Goal: Ask a question

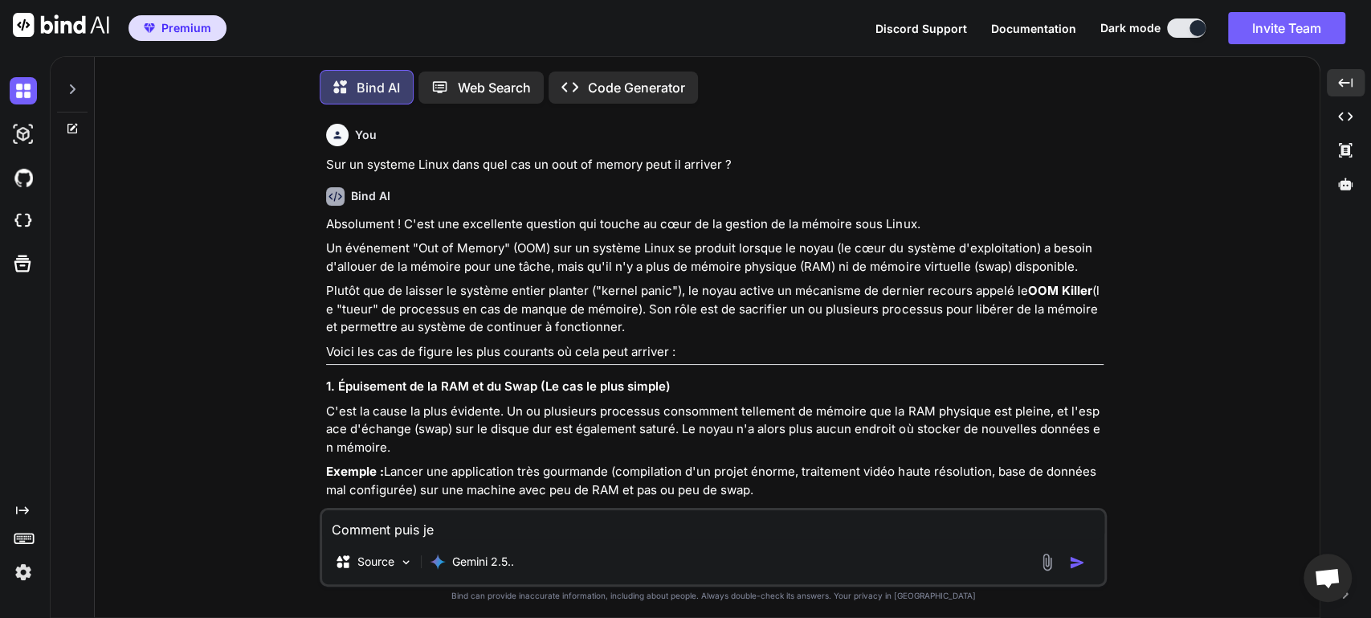
scroll to position [399, 0]
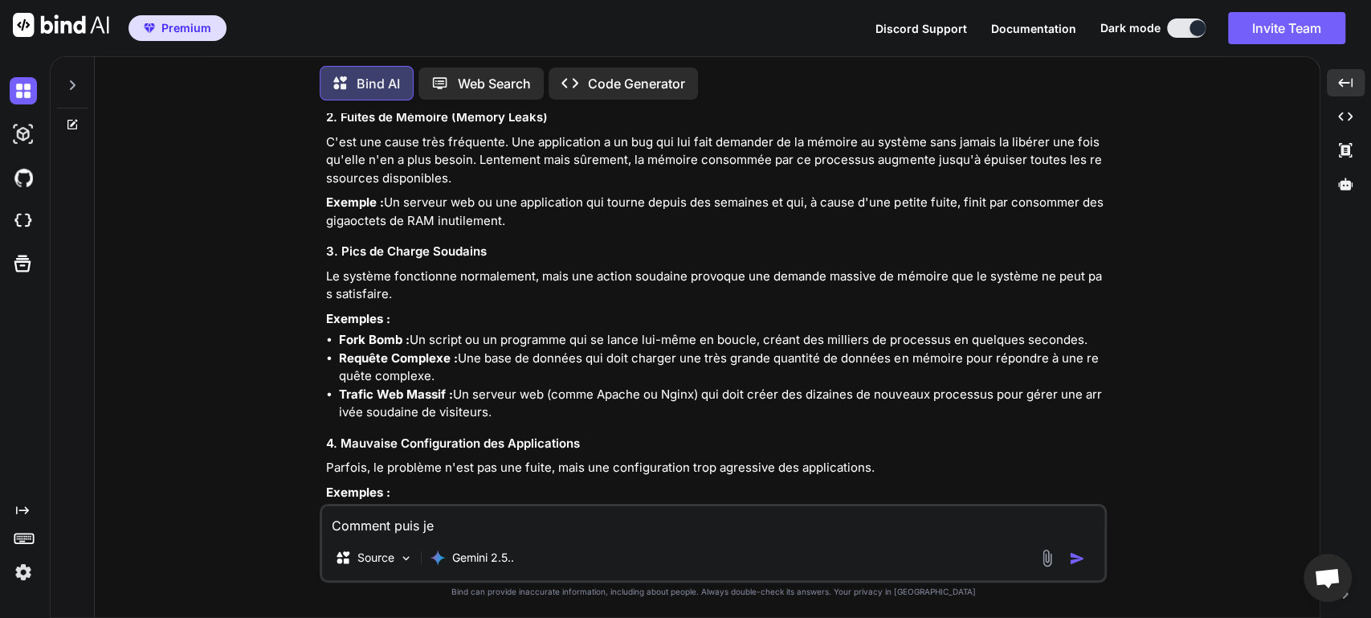
click at [504, 532] on textarea "Comment puis je" at bounding box center [713, 520] width 782 height 29
click at [519, 521] on textarea "Comment puis je" at bounding box center [713, 520] width 782 height 29
click at [533, 515] on textarea "Comment puis je" at bounding box center [713, 520] width 782 height 29
type textarea "C"
type textarea "D"
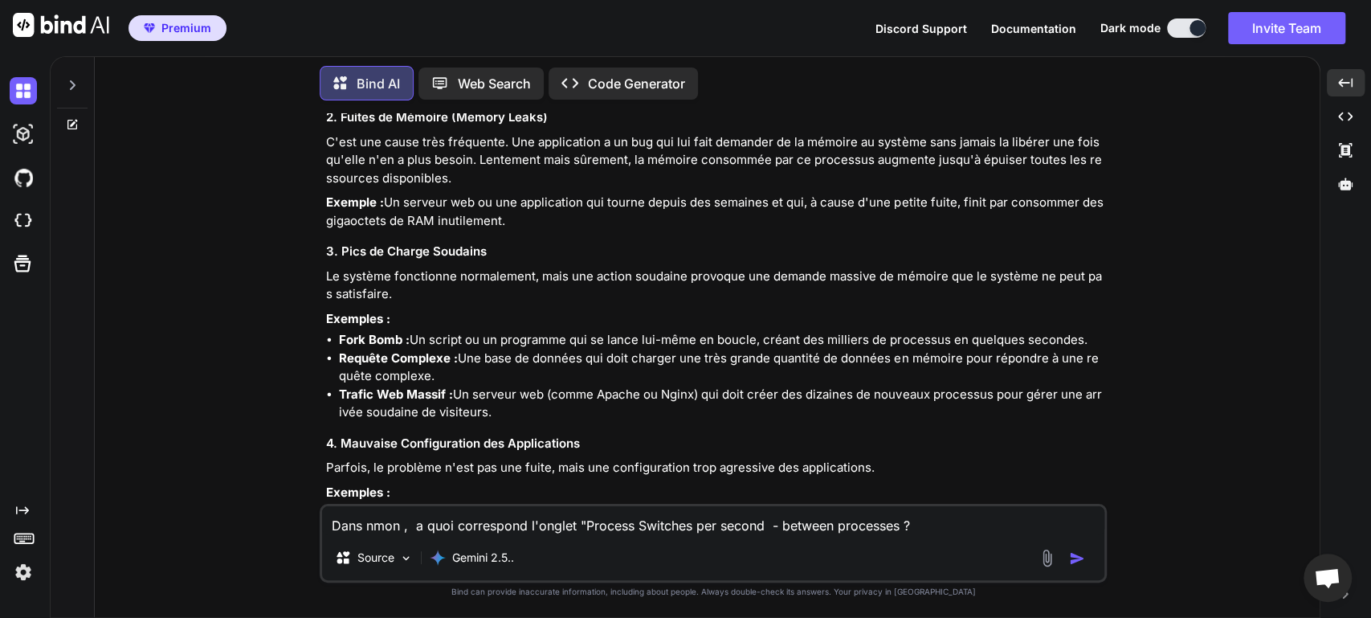
type textarea "Dans nmon , a quoi correspond l'onglet "Process Switches per second - between p…"
click at [1075, 562] on img "button" at bounding box center [1077, 558] width 16 height 16
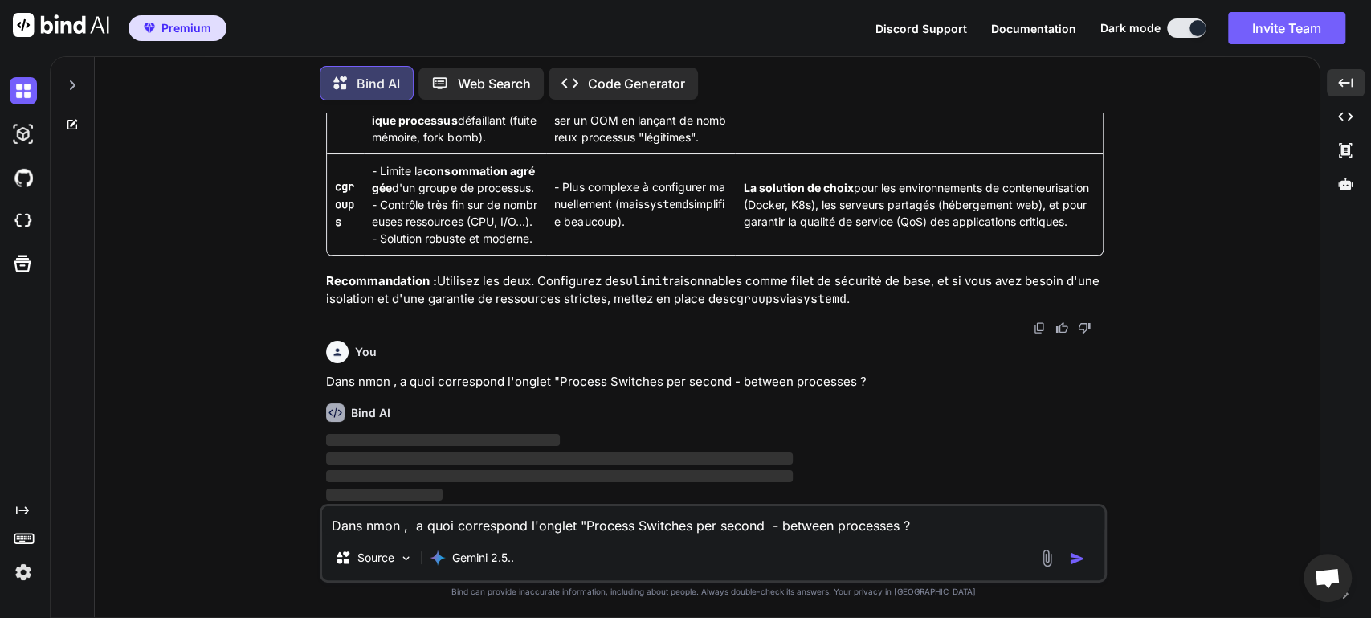
scroll to position [5667, 0]
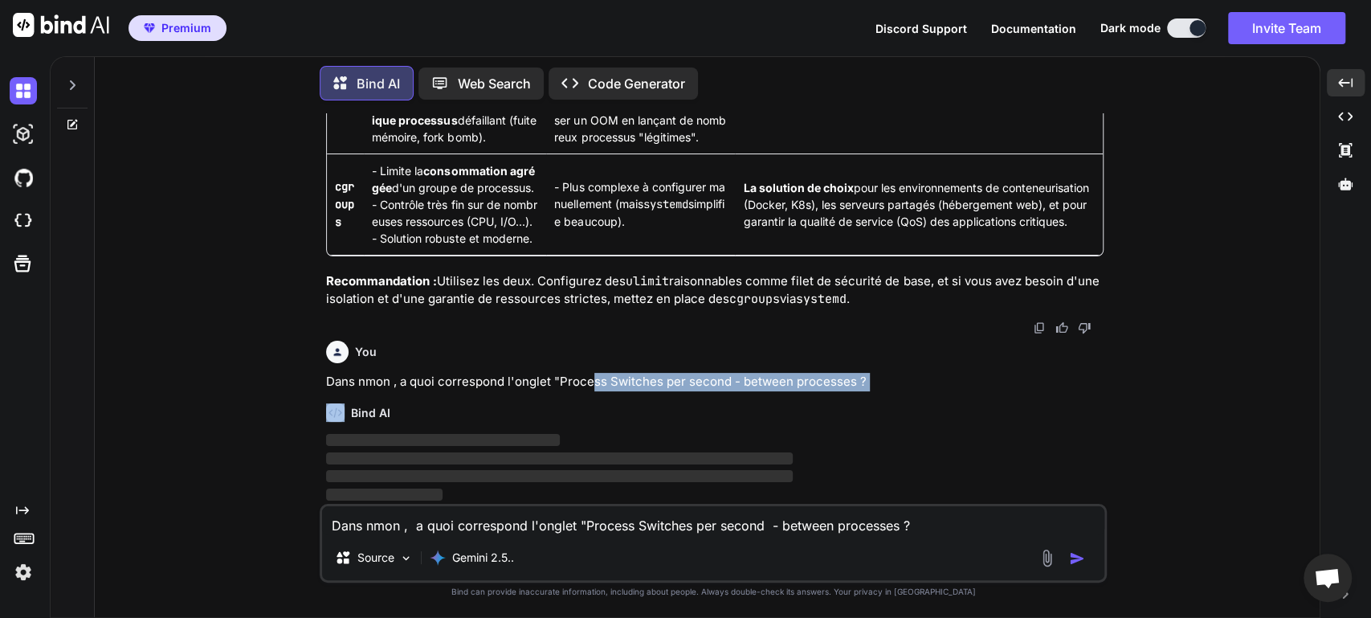
drag, startPoint x: 504, startPoint y: 390, endPoint x: 599, endPoint y: 387, distance: 94.8
click at [599, 387] on div "You Sur un systeme Linux dans quel cas un oout of memory peut il arriver ? Bind…" at bounding box center [715, 308] width 784 height 390
click at [713, 381] on p "Dans nmon , a quoi correspond l'onglet "Process Switches per second - between p…" at bounding box center [715, 382] width 778 height 18
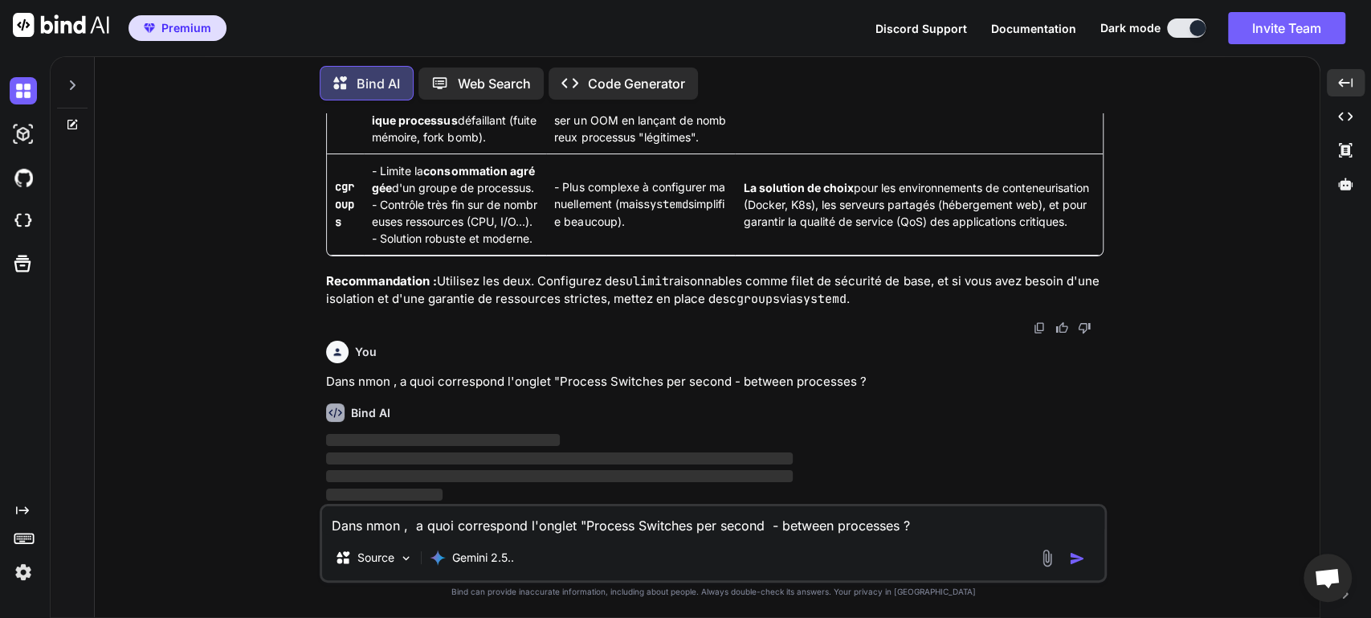
click at [1154, 439] on div "You Sur un systeme Linux dans quel cas un oout of memory peut il arriver ? Bind…" at bounding box center [714, 365] width 1212 height 504
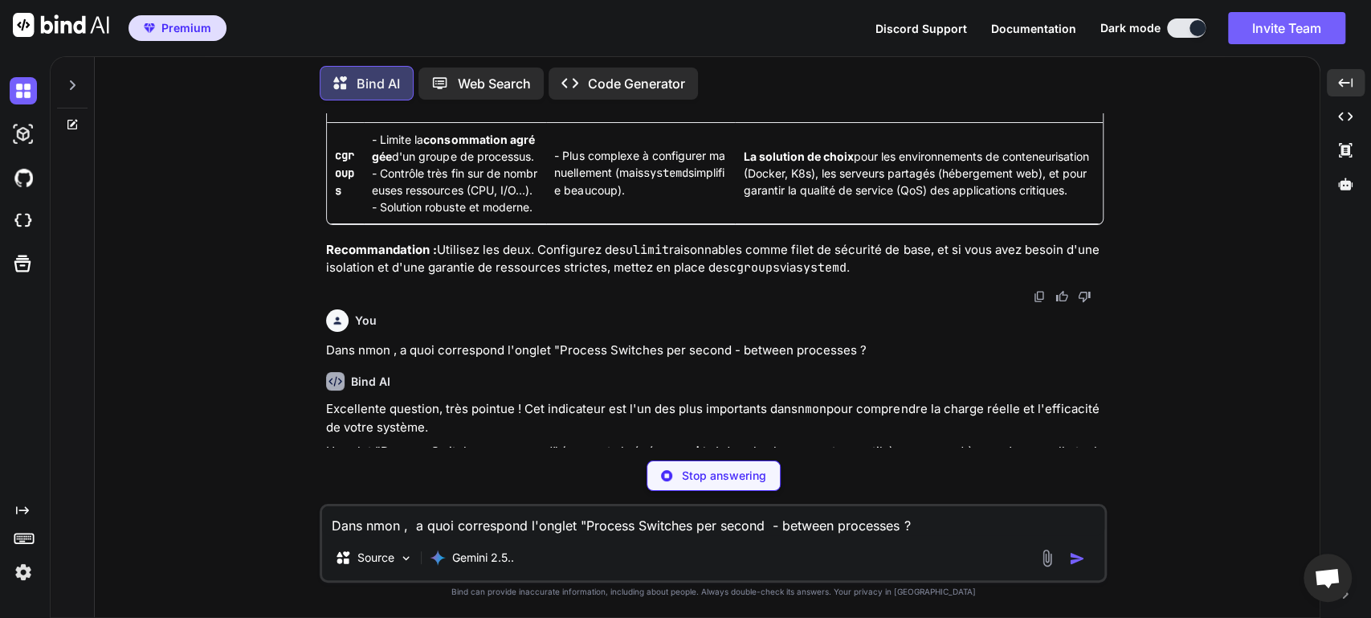
click at [989, 390] on div "Bind AI" at bounding box center [715, 381] width 778 height 18
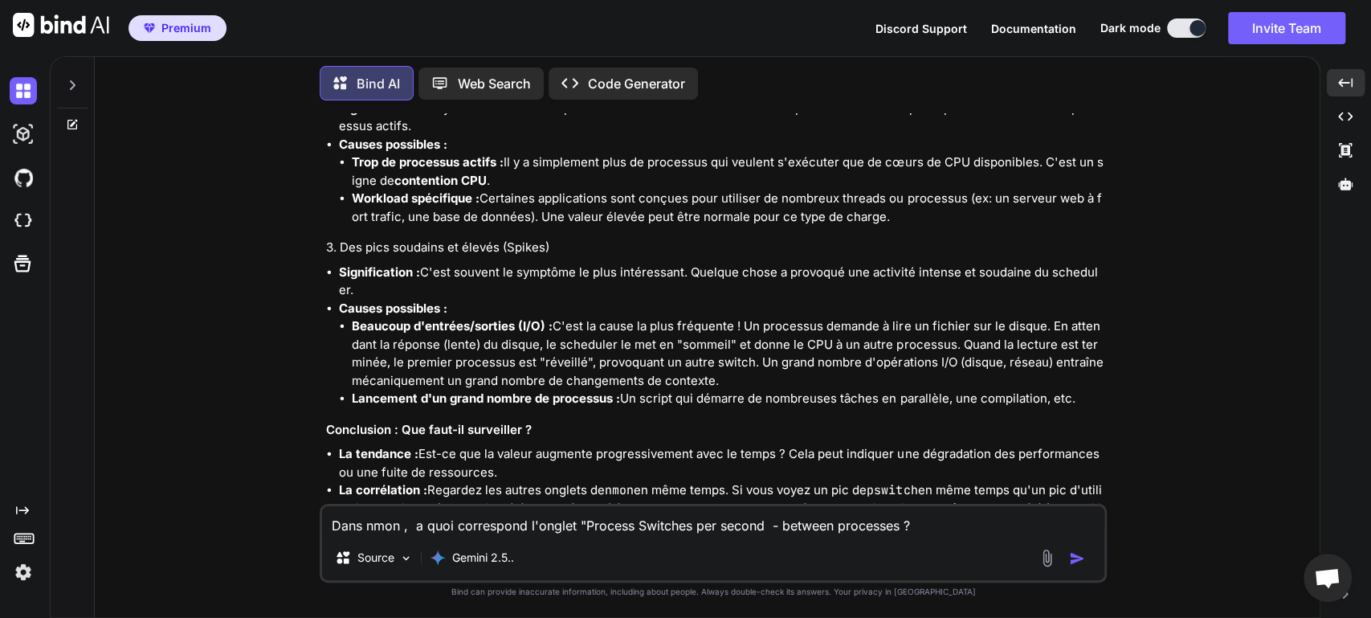
scroll to position [6781, 0]
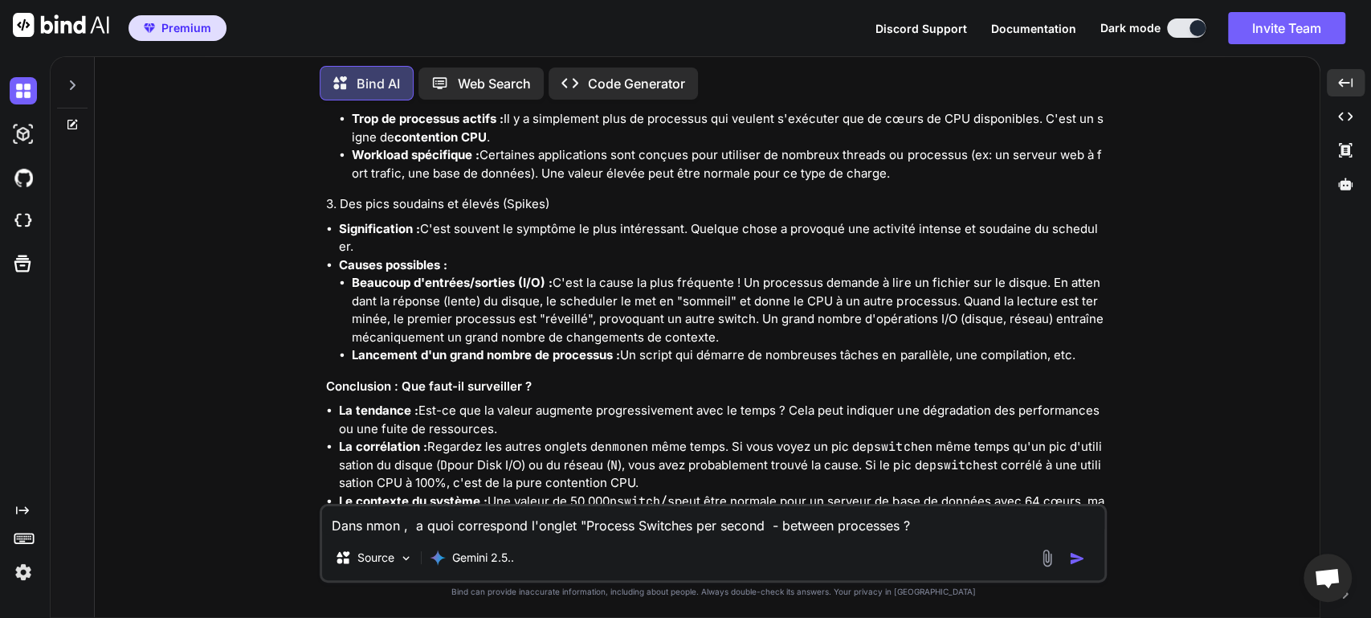
click at [513, 329] on li "Beaucoup d'entrées/sorties (I/O) : C'est la cause la plus fréquente ! Un proces…" at bounding box center [728, 310] width 752 height 72
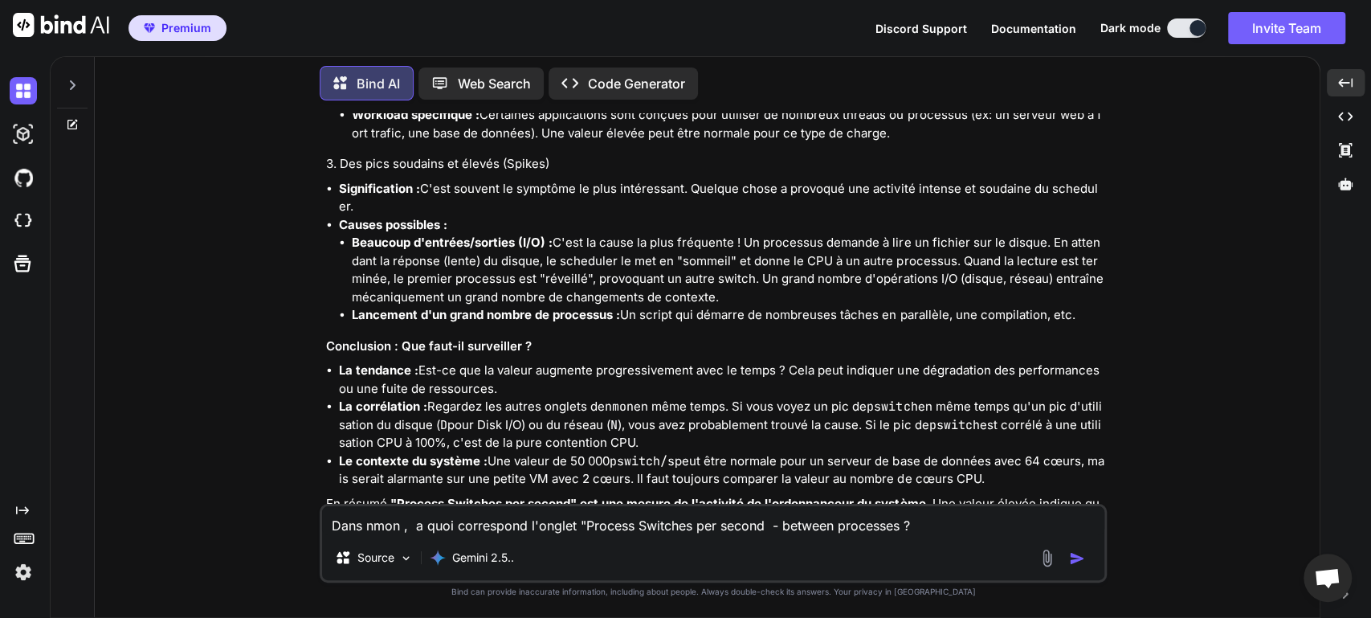
scroll to position [6926, 0]
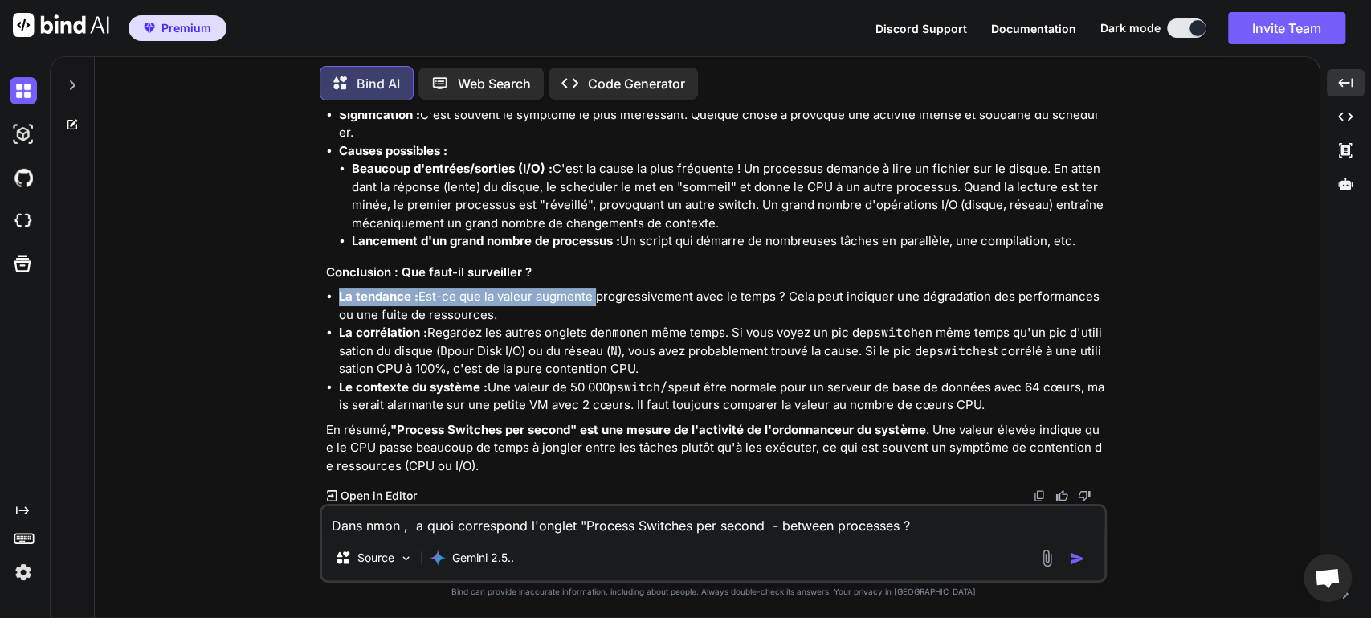
drag, startPoint x: 594, startPoint y: 289, endPoint x: 721, endPoint y: 286, distance: 127.8
click at [788, 300] on li "La tendance : Est-ce que la valeur augmente progressivement avec le temps ? Cel…" at bounding box center [721, 306] width 765 height 36
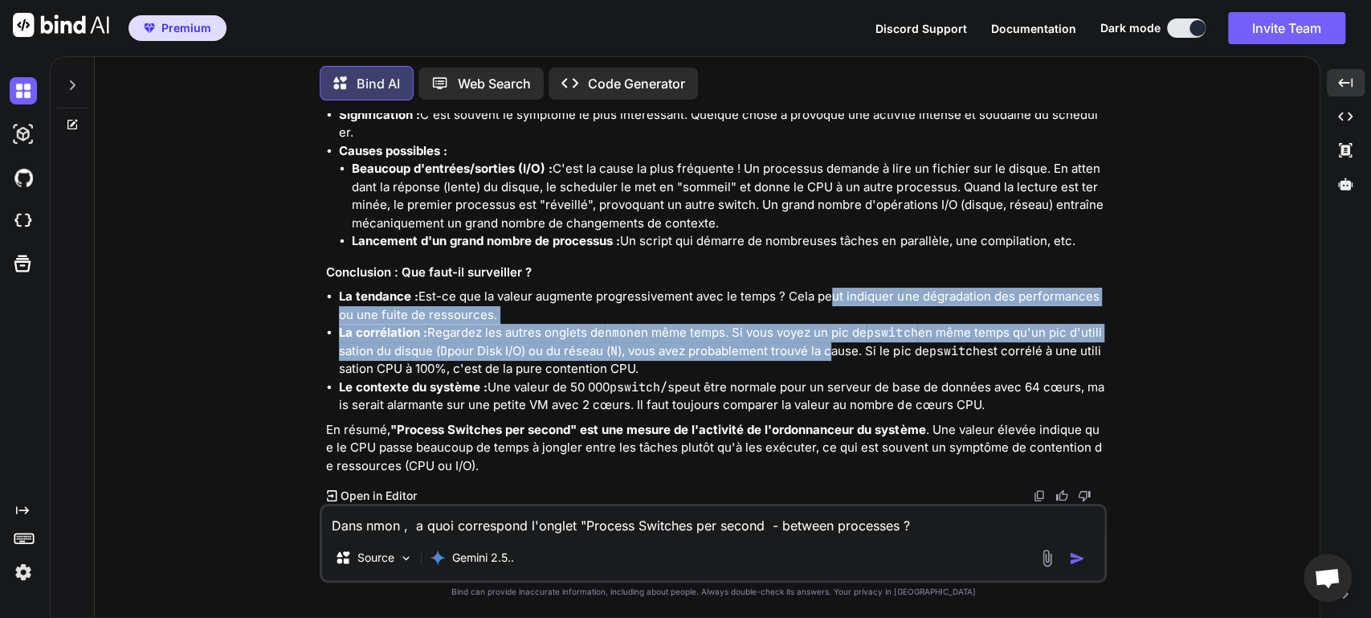
drag, startPoint x: 825, startPoint y: 292, endPoint x: 848, endPoint y: 344, distance: 56.4
click at [848, 344] on ul "La tendance : Est-ce que la valeur augmente progressivement avec le temps ? Cel…" at bounding box center [715, 351] width 778 height 127
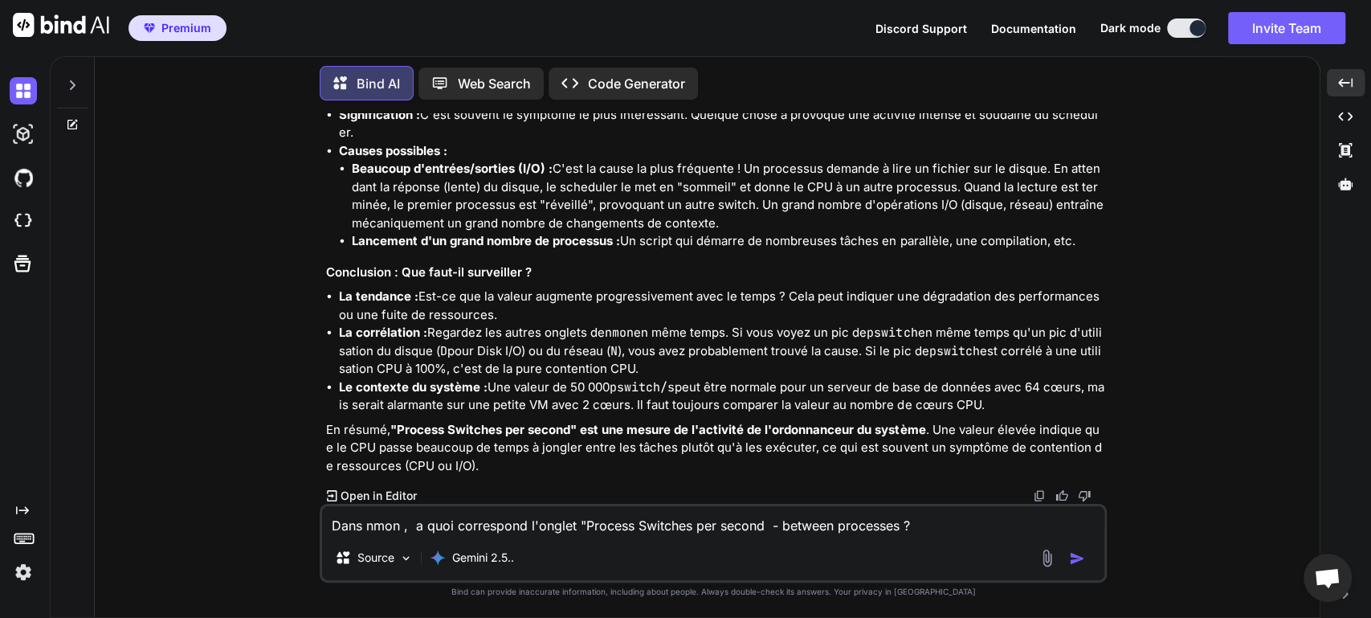
click at [613, 395] on li "Le contexte du système : Une valeur de 50 000 pswitch/s peut être normale pour …" at bounding box center [721, 396] width 765 height 36
drag, startPoint x: 493, startPoint y: 312, endPoint x: 394, endPoint y: 300, distance: 99.4
click at [394, 300] on li "La tendance : Est-ce que la valeur augmente progressivement avec le temps ? Cel…" at bounding box center [721, 306] width 765 height 36
click at [394, 300] on strong "La tendance :" at bounding box center [379, 295] width 80 height 15
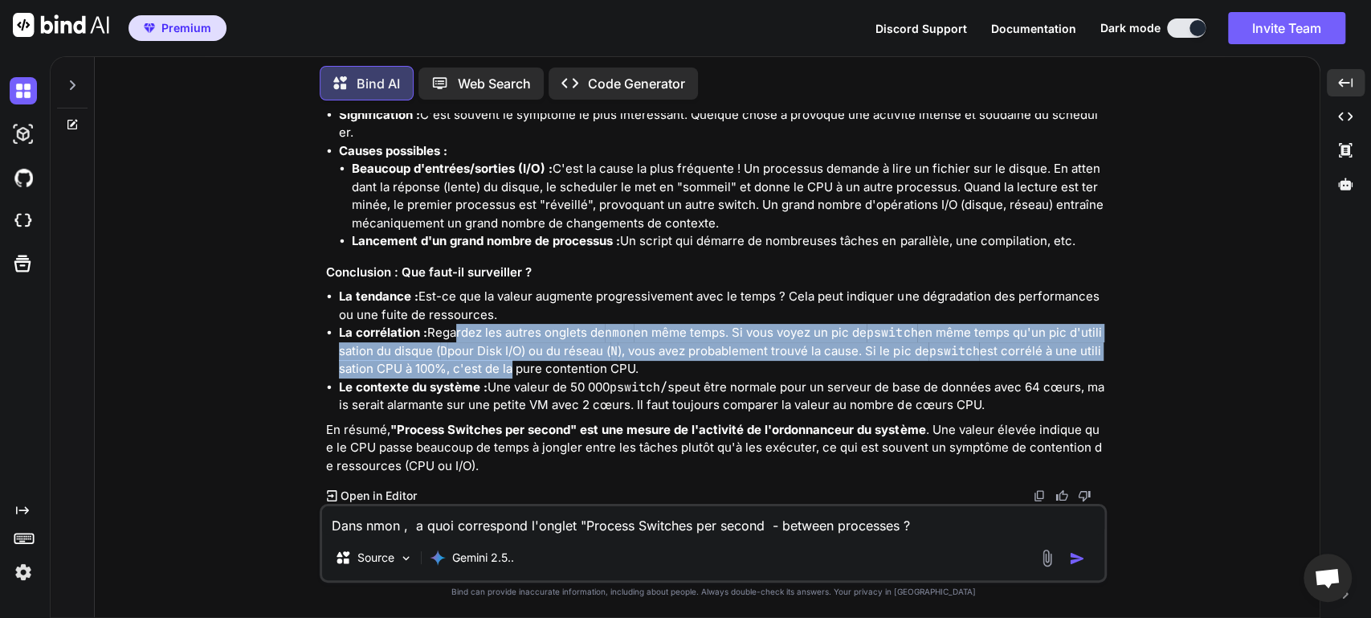
drag, startPoint x: 453, startPoint y: 327, endPoint x: 529, endPoint y: 370, distance: 86.7
click at [529, 370] on li "La corrélation : Regardez les autres onglets de nmon en même temps. Si vous voy…" at bounding box center [721, 351] width 765 height 55
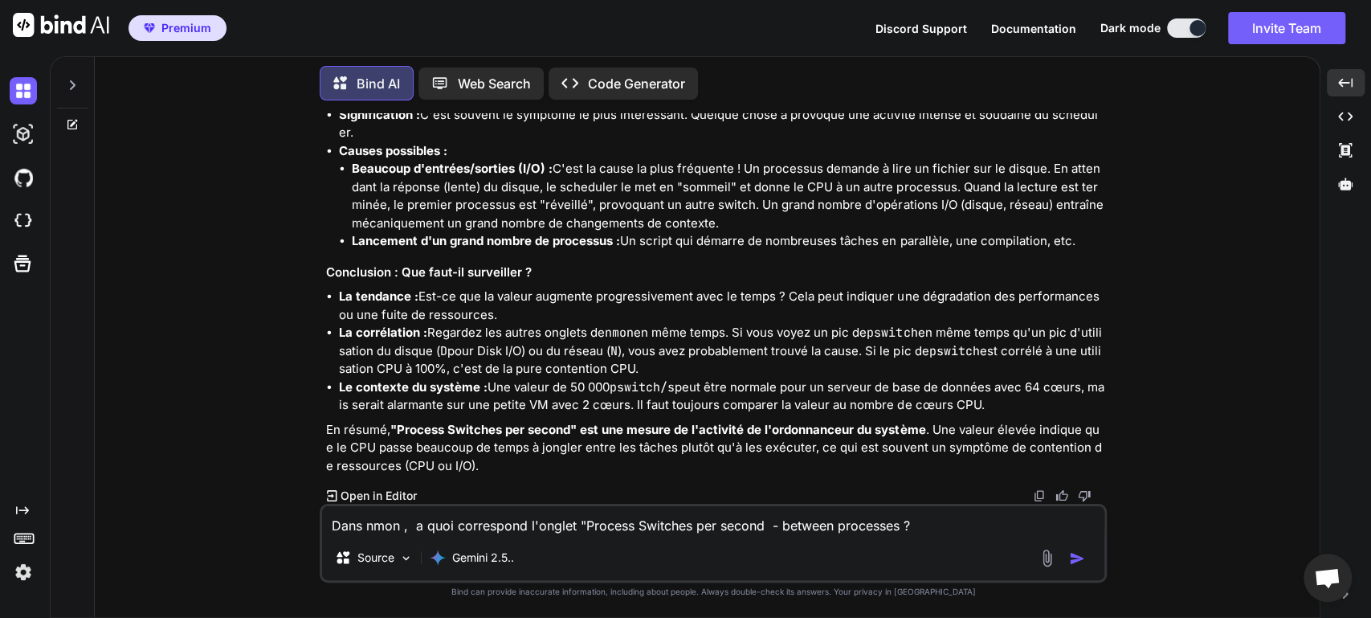
click at [598, 373] on li "La corrélation : Regardez les autres onglets de nmon en même temps. Si vous voy…" at bounding box center [721, 351] width 765 height 55
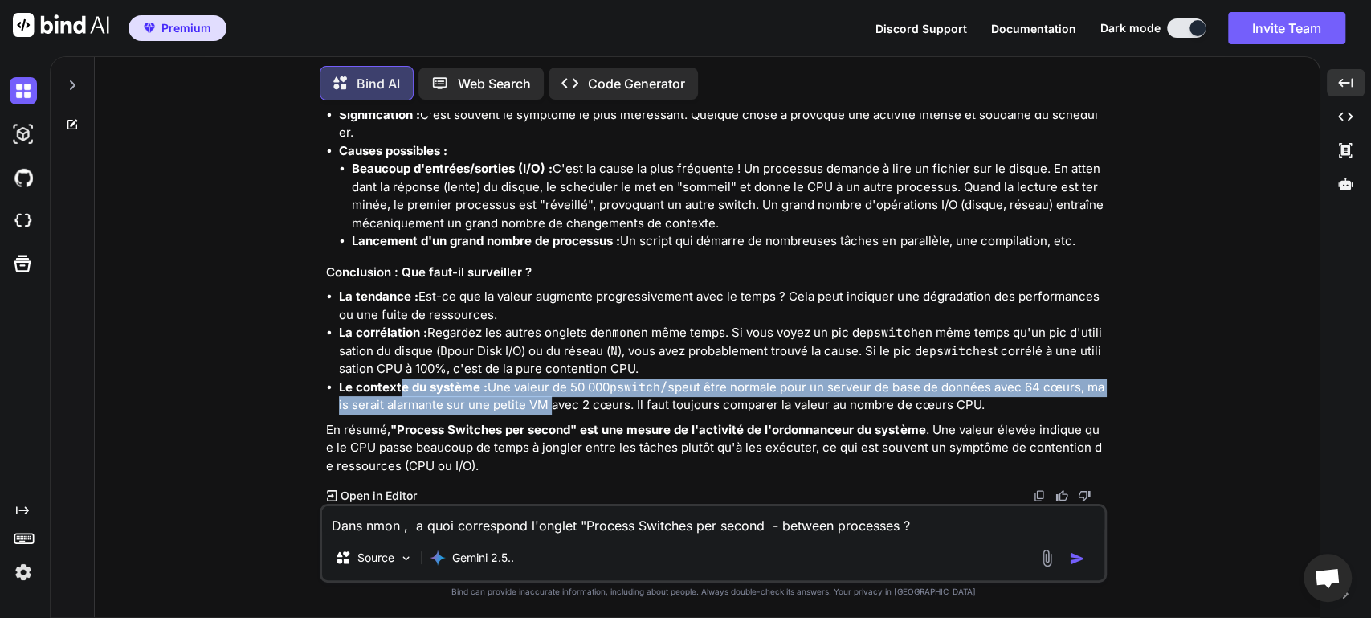
drag, startPoint x: 399, startPoint y: 392, endPoint x: 564, endPoint y: 406, distance: 165.3
click at [564, 406] on li "Le contexte du système : Une valeur de 50 000 pswitch/s peut être normale pour …" at bounding box center [721, 396] width 765 height 36
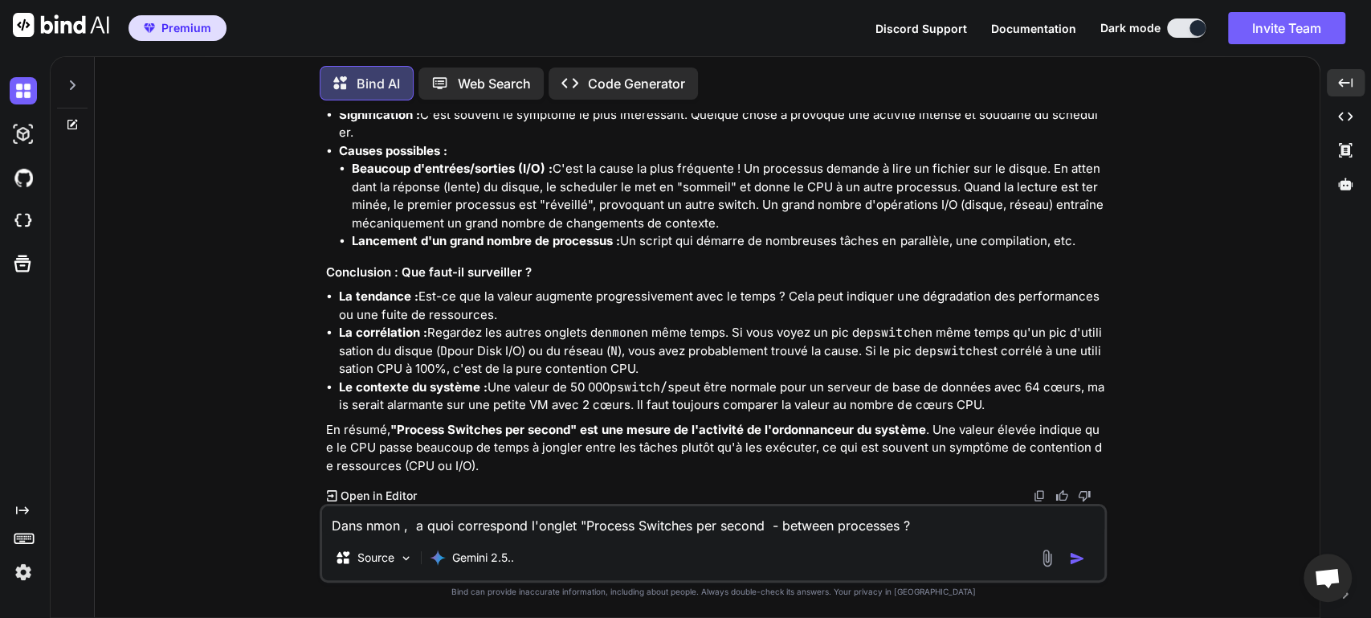
click at [612, 398] on li "Le contexte du système : Une valeur de 50 000 pswitch/s peut être normale pour …" at bounding box center [721, 396] width 765 height 36
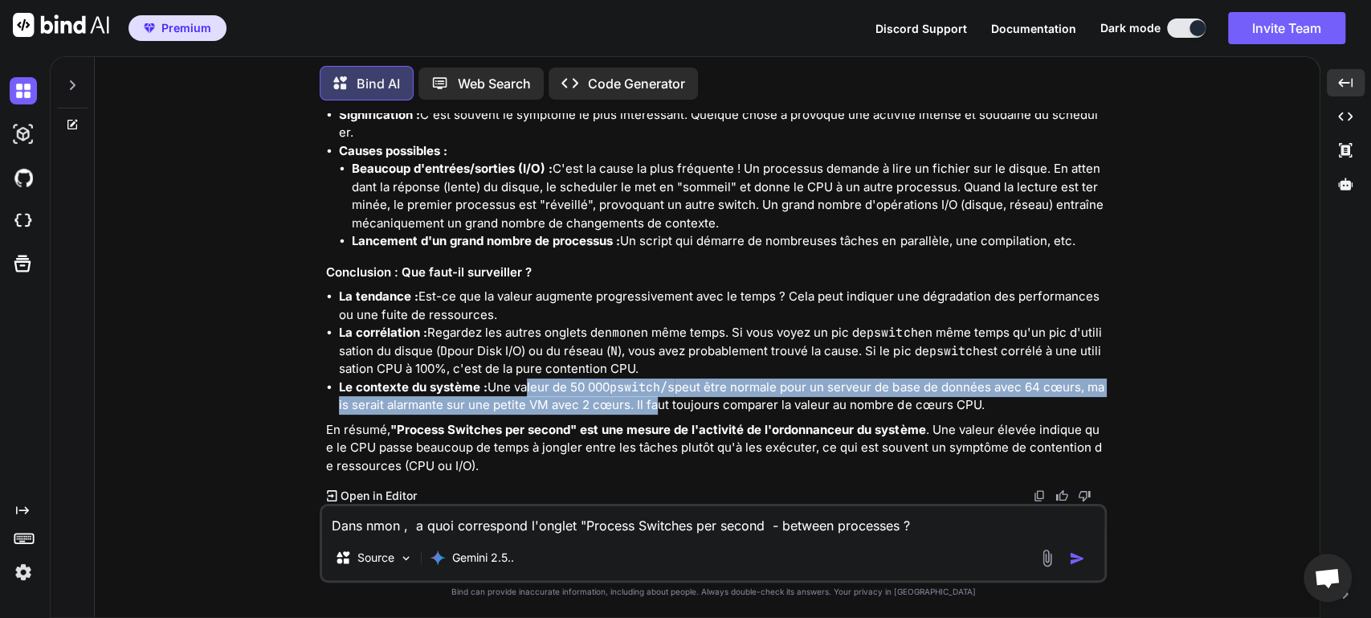
drag, startPoint x: 522, startPoint y: 389, endPoint x: 673, endPoint y: 405, distance: 151.9
click at [673, 405] on li "Le contexte du système : Une valeur de 50 000 pswitch/s peut être normale pour …" at bounding box center [721, 396] width 765 height 36
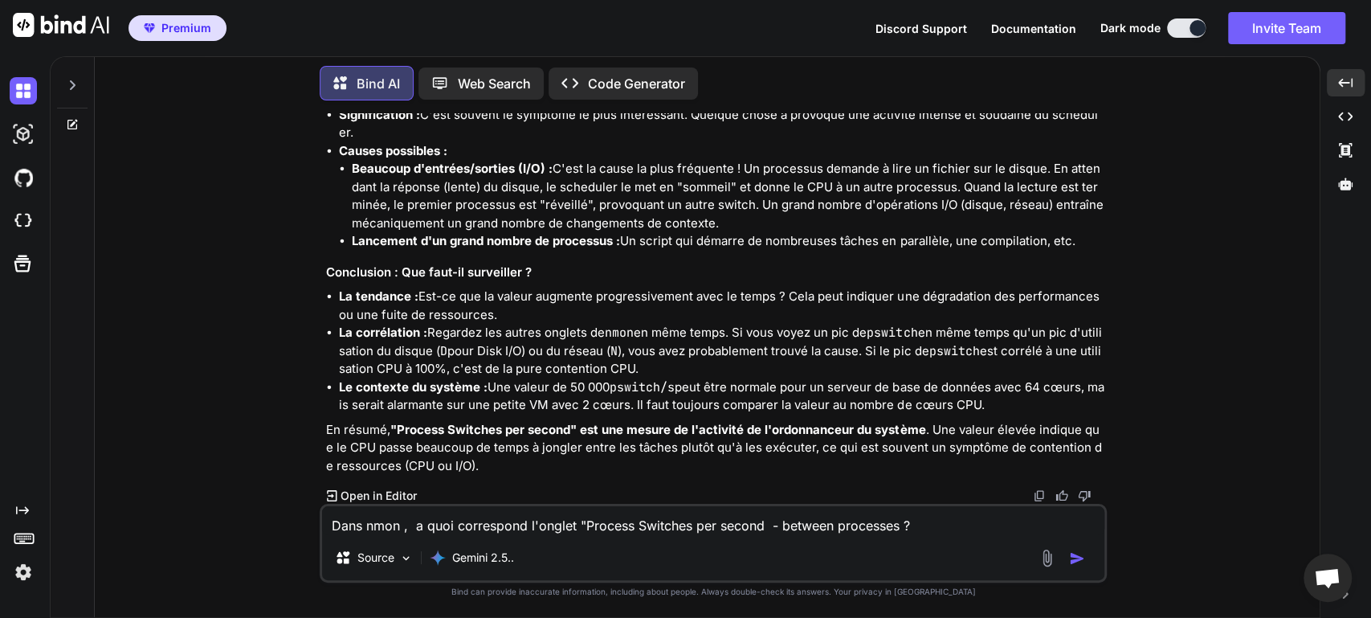
click at [857, 411] on li "Le contexte du système : Une valeur de 50 000 pswitch/s peut être normale pour …" at bounding box center [721, 396] width 765 height 36
drag, startPoint x: 447, startPoint y: 452, endPoint x: 531, endPoint y: 450, distance: 83.6
click at [531, 450] on p "En résumé, "Process Switches per second" est une mesure de l'activité de l'ordo…" at bounding box center [715, 448] width 778 height 55
click at [555, 443] on p "En résumé, "Process Switches per second" est une mesure de l'activité de l'ordo…" at bounding box center [715, 448] width 778 height 55
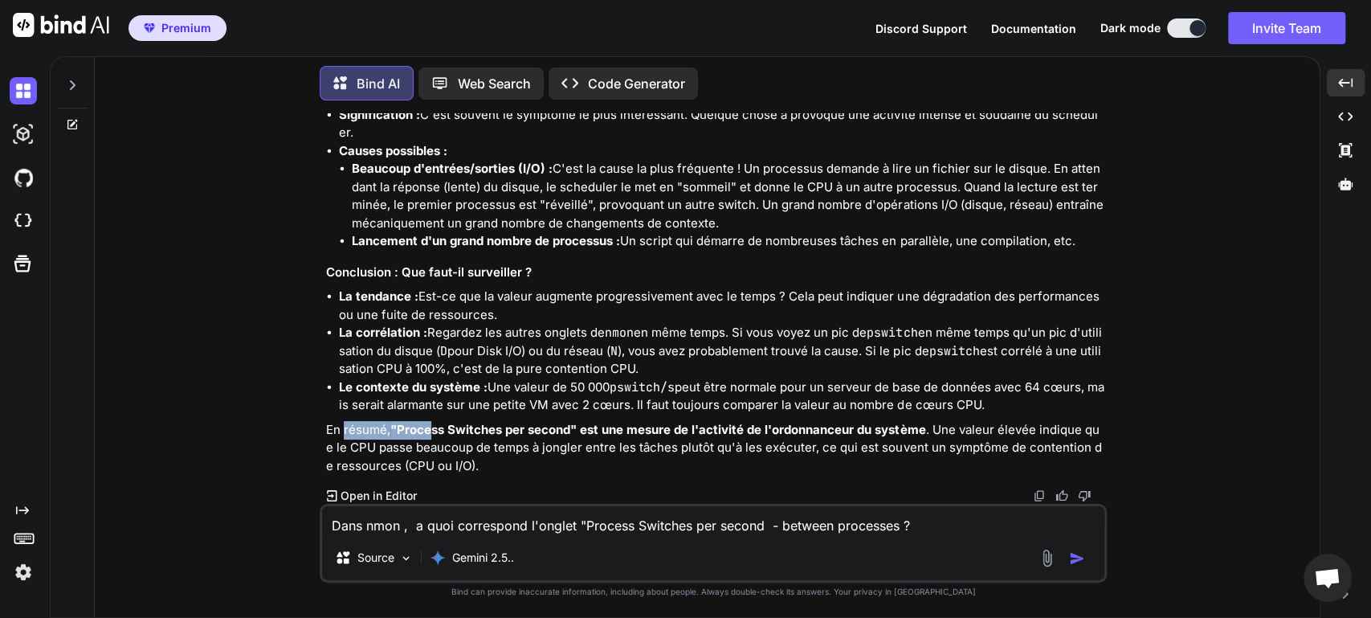
drag, startPoint x: 342, startPoint y: 423, endPoint x: 437, endPoint y: 435, distance: 95.7
click at [437, 435] on p "En résumé, "Process Switches per second" est une mesure de l'activité de l'ordo…" at bounding box center [715, 448] width 778 height 55
click at [504, 431] on strong ""Process Switches per second" est une mesure de l'activité de l'ordonnanceur du…" at bounding box center [657, 429] width 535 height 15
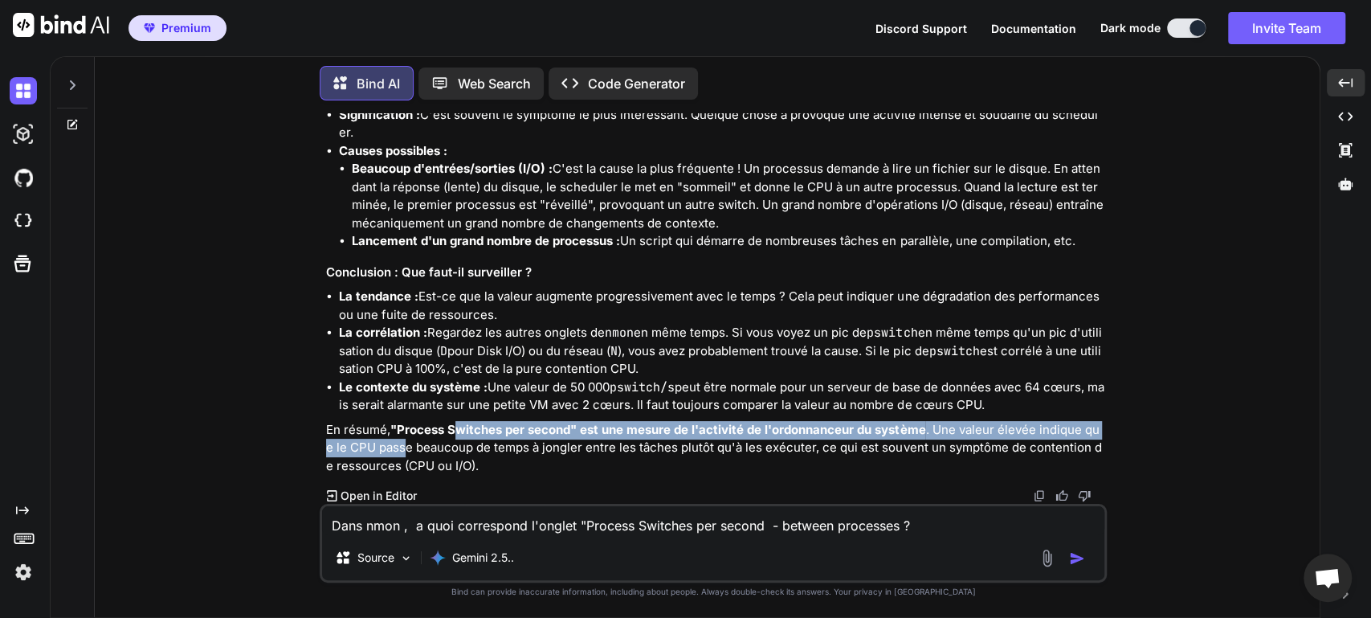
drag, startPoint x: 408, startPoint y: 440, endPoint x: 463, endPoint y: 435, distance: 54.8
click at [463, 435] on p "En résumé, "Process Switches per second" est une mesure de l'activité de l'ordo…" at bounding box center [715, 448] width 778 height 55
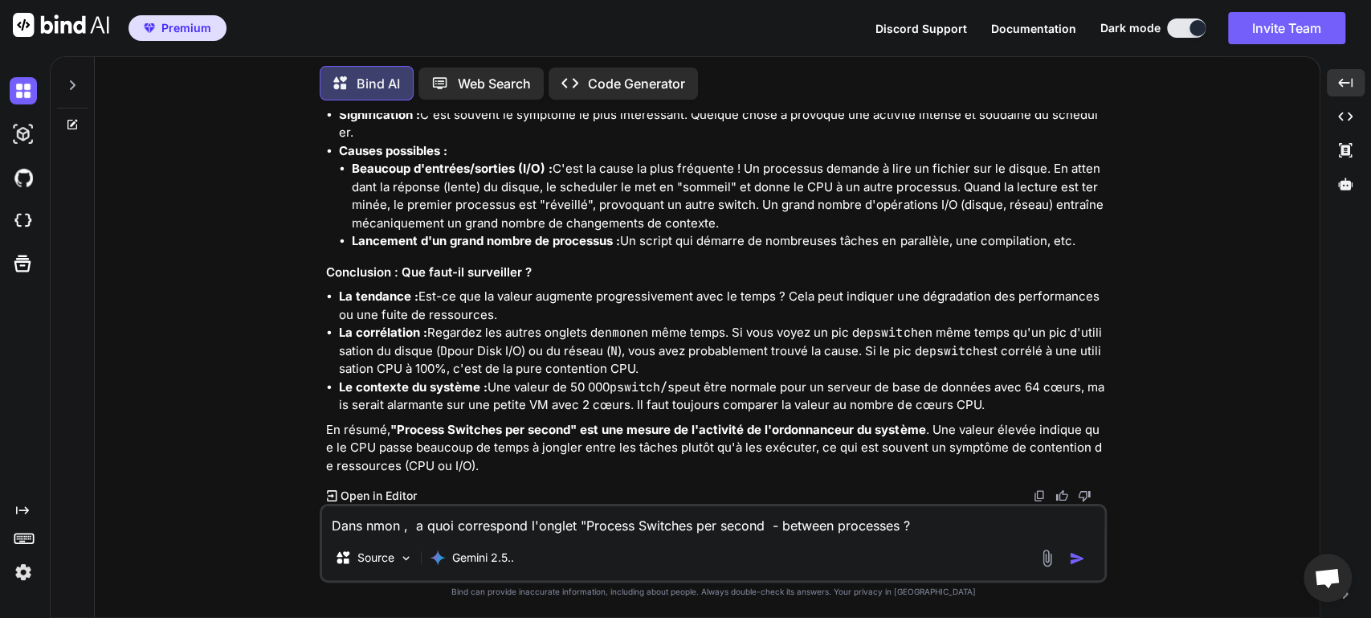
click at [426, 428] on strong ""Process Switches per second" est une mesure de l'activité de l'ordonnanceur du…" at bounding box center [657, 429] width 535 height 15
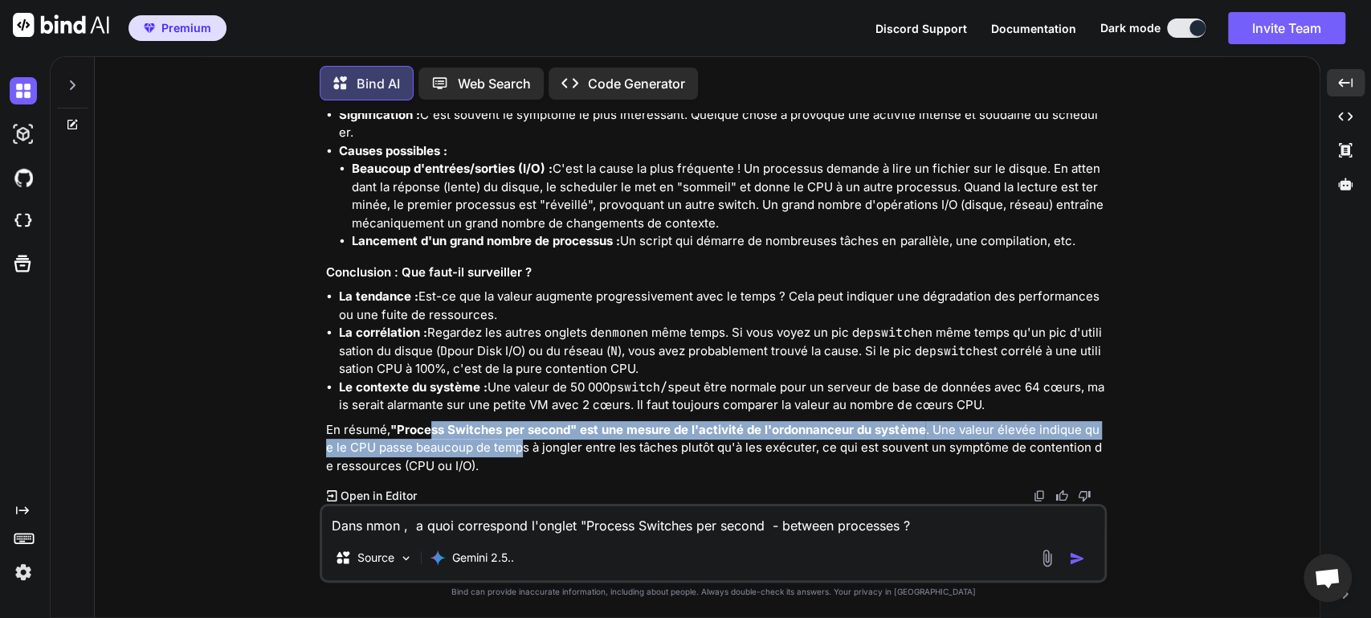
drag, startPoint x: 432, startPoint y: 431, endPoint x: 523, endPoint y: 449, distance: 92.5
click at [523, 449] on p "En résumé, "Process Switches per second" est une mesure de l'activité de l'ordo…" at bounding box center [715, 448] width 778 height 55
click at [616, 434] on strong ""Process Switches per second" est une mesure de l'activité de l'ordonnanceur du…" at bounding box center [657, 429] width 535 height 15
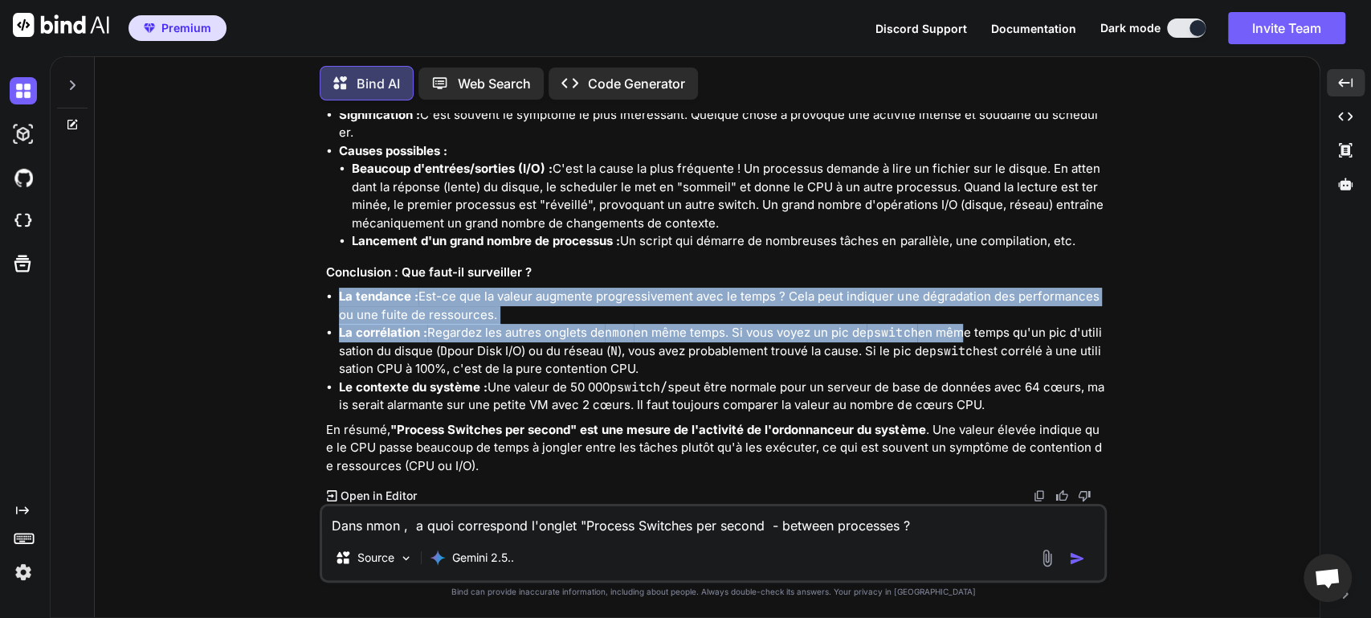
drag, startPoint x: 967, startPoint y: 328, endPoint x: 982, endPoint y: 281, distance: 48.8
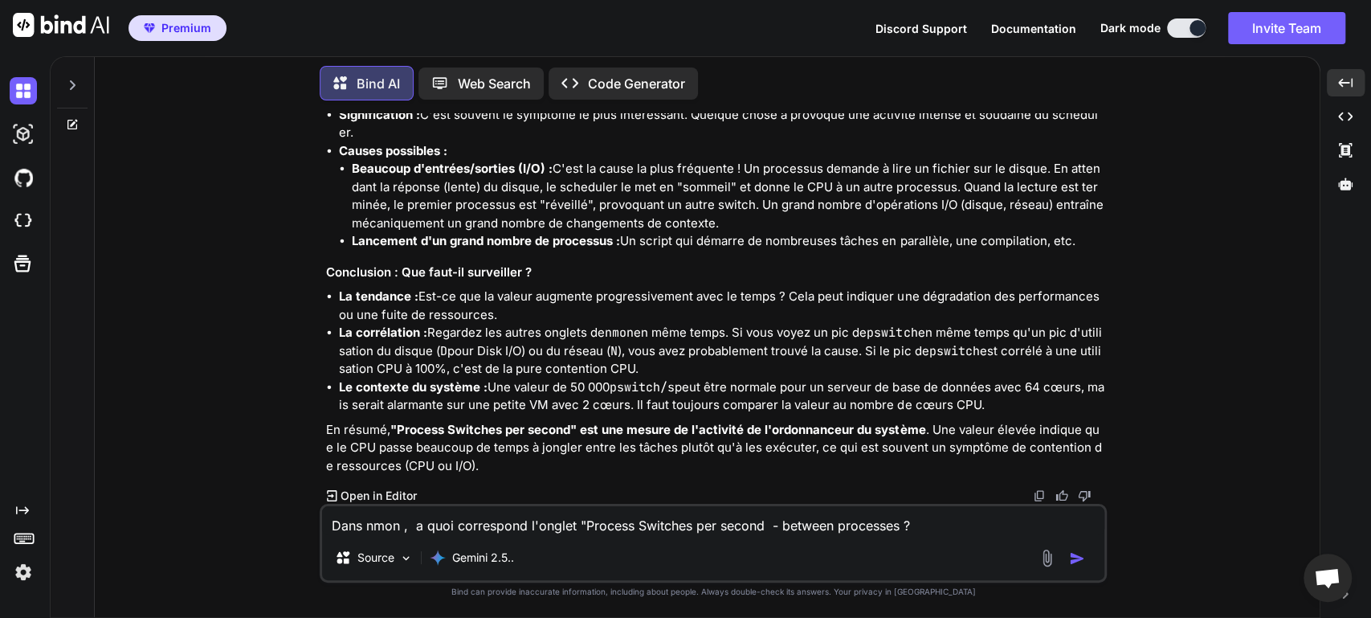
drag, startPoint x: 516, startPoint y: 529, endPoint x: 610, endPoint y: 439, distance: 130.1
click at [610, 439] on div "You Sur un systeme Linux dans quel cas un oout of memory peut il arriver ? Bind…" at bounding box center [713, 365] width 787 height 504
click at [610, 439] on p "En résumé, "Process Switches per second" est une mesure de l'activité de l'ordo…" at bounding box center [715, 448] width 778 height 55
